Goal: Information Seeking & Learning: Learn about a topic

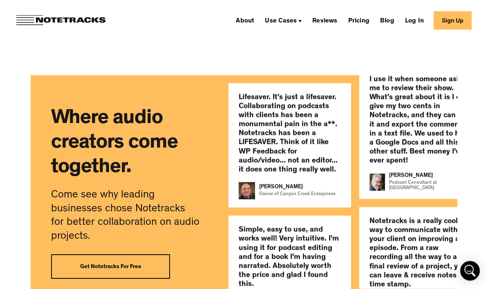
scroll to position [1668, 0]
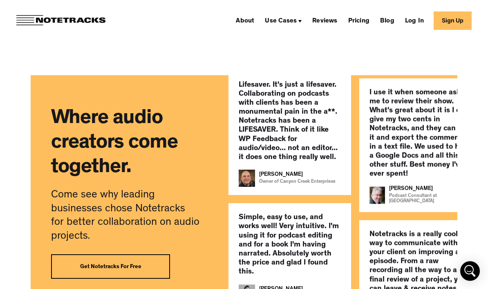
click at [285, 19] on div "Use Cases" at bounding box center [281, 21] width 32 height 7
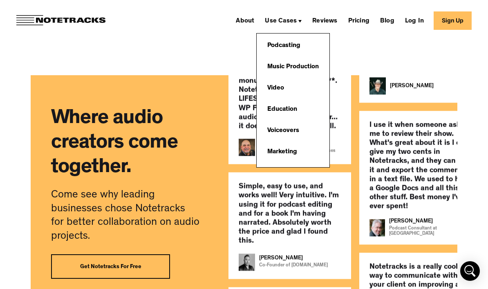
click at [275, 68] on link "Music Production" at bounding box center [293, 67] width 60 height 16
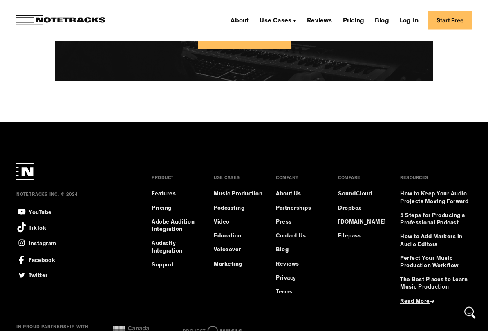
scroll to position [2060, 0]
click at [155, 205] on link "Pricing" at bounding box center [175, 208] width 49 height 7
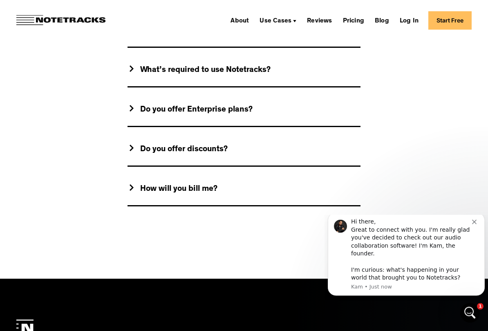
scroll to position [838, 0]
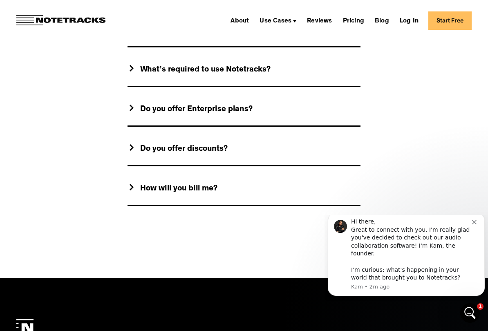
click at [305, 17] on link "Reviews" at bounding box center [318, 20] width 31 height 13
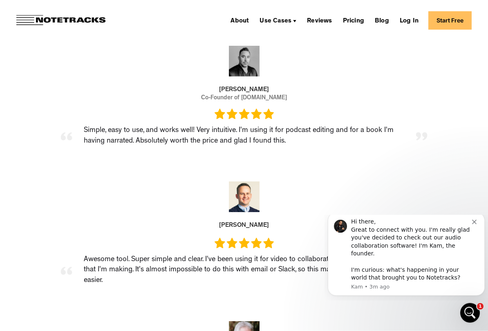
scroll to position [1189, 0]
